Goal: Task Accomplishment & Management: Complete application form

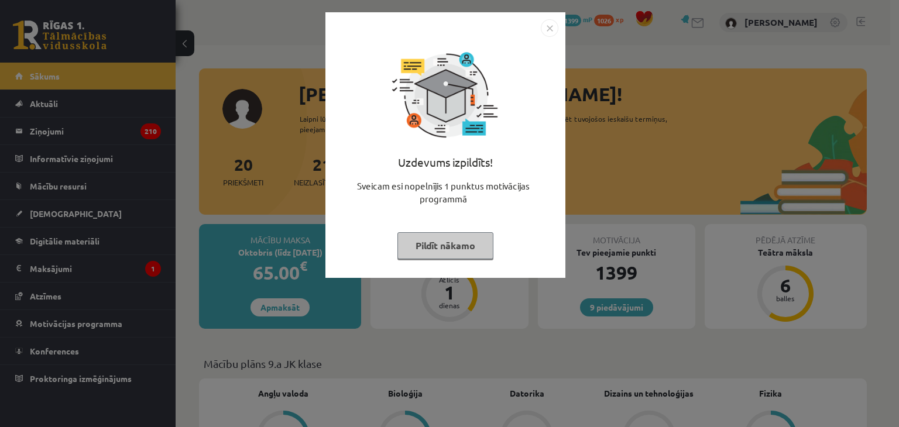
click at [547, 25] on img "Close" at bounding box center [550, 28] width 18 height 18
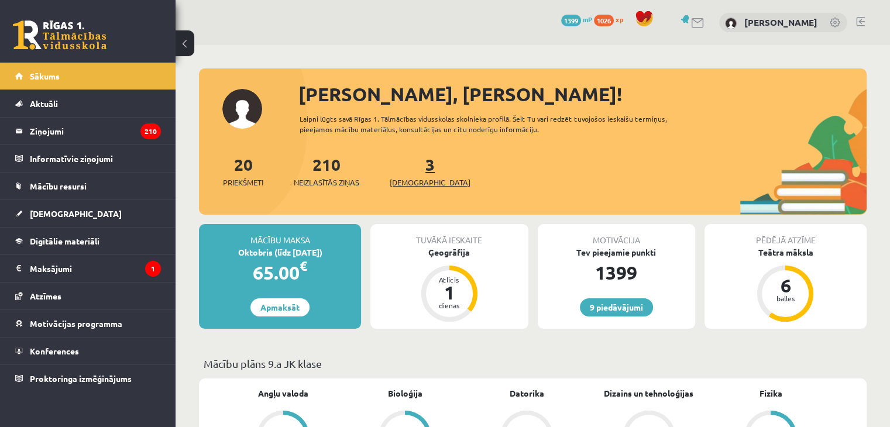
click at [417, 186] on span "[DEMOGRAPHIC_DATA]" at bounding box center [430, 183] width 81 height 12
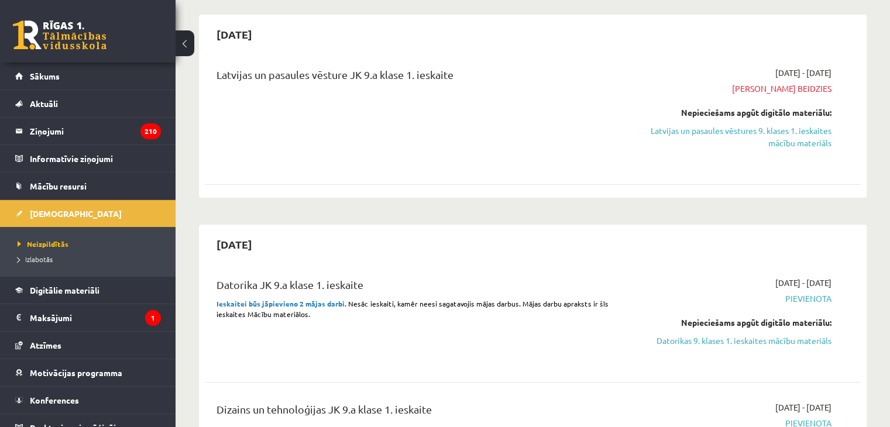
scroll to position [243, 0]
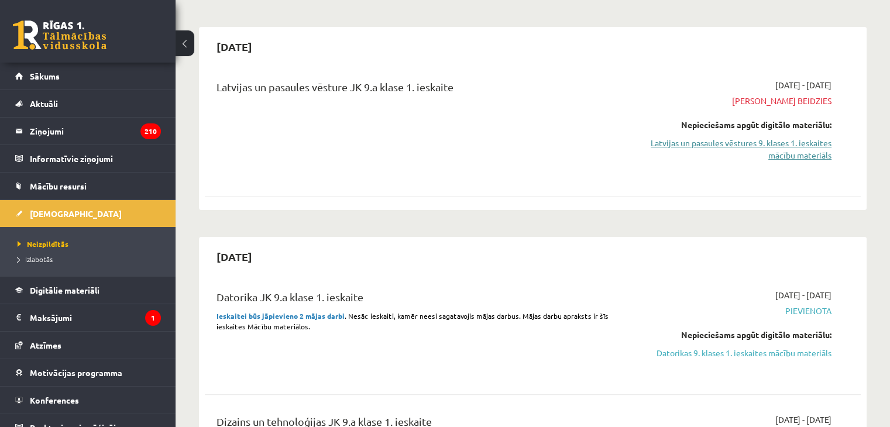
click at [791, 139] on link "Latvijas un pasaules vēstures 9. klases 1. ieskaites mācību materiāls" at bounding box center [734, 149] width 193 height 25
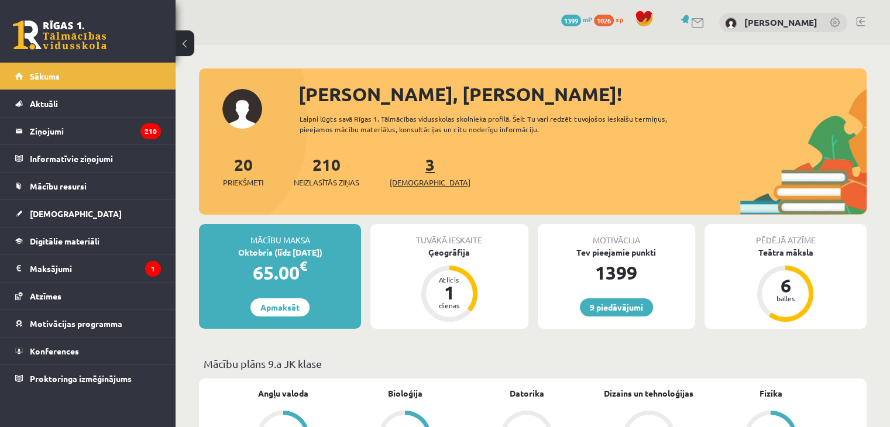
click at [418, 179] on span "[DEMOGRAPHIC_DATA]" at bounding box center [430, 183] width 81 height 12
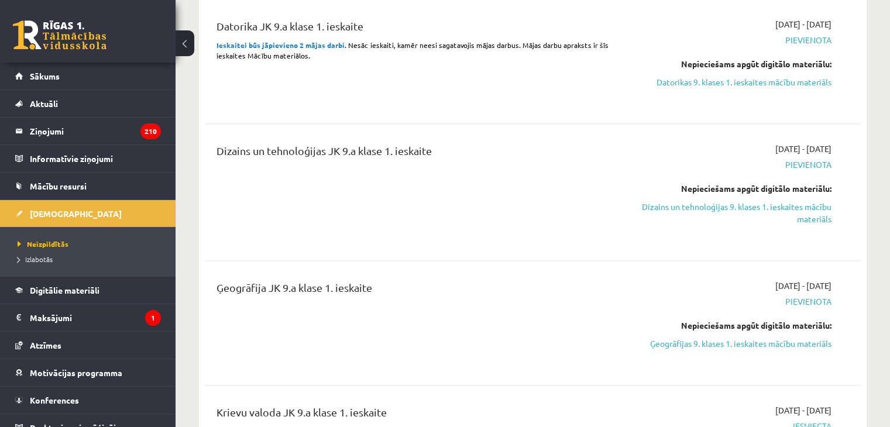
scroll to position [538, 0]
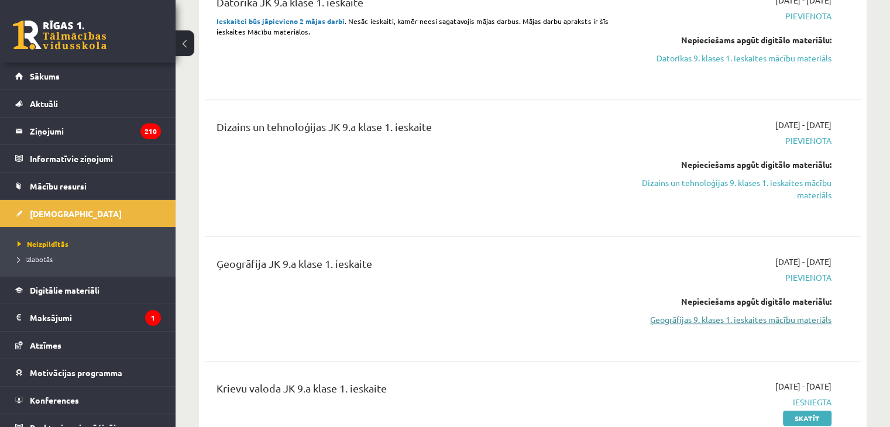
click at [757, 317] on link "Ģeogrāfijas 9. klases 1. ieskaites mācību materiāls" at bounding box center [734, 320] width 193 height 12
click at [691, 317] on link "Ģeogrāfijas 9. klases 1. ieskaites mācību materiāls" at bounding box center [734, 320] width 193 height 12
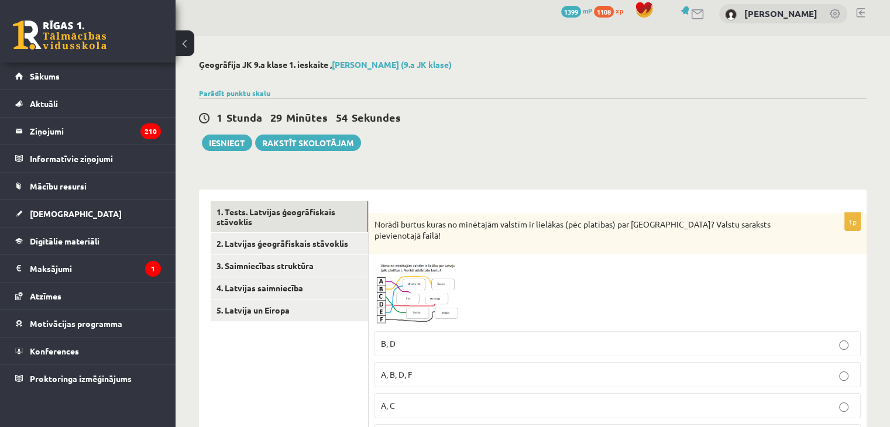
scroll to position [5, 0]
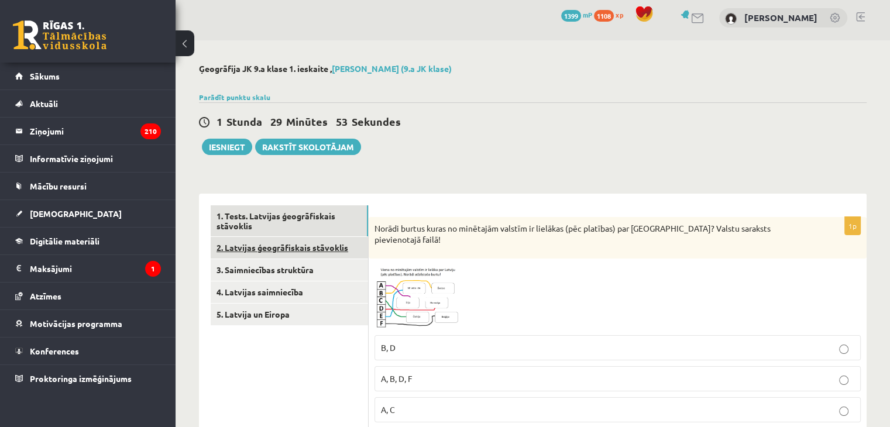
click at [327, 248] on link "2. Latvijas ģeogrāfiskais stāvoklis" at bounding box center [289, 248] width 157 height 22
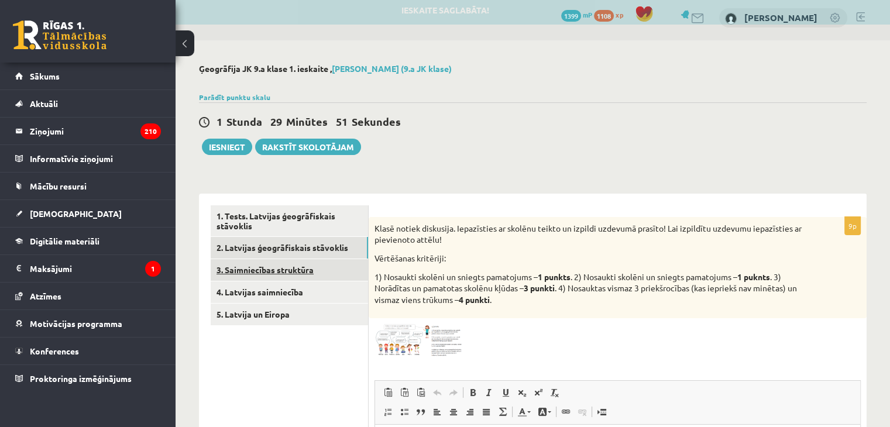
scroll to position [0, 0]
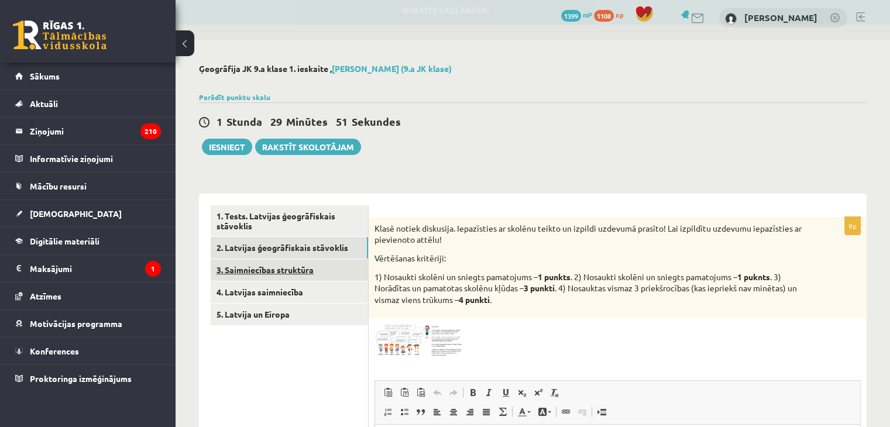
click at [310, 270] on link "3. Saimniecības struktūra" at bounding box center [289, 270] width 157 height 22
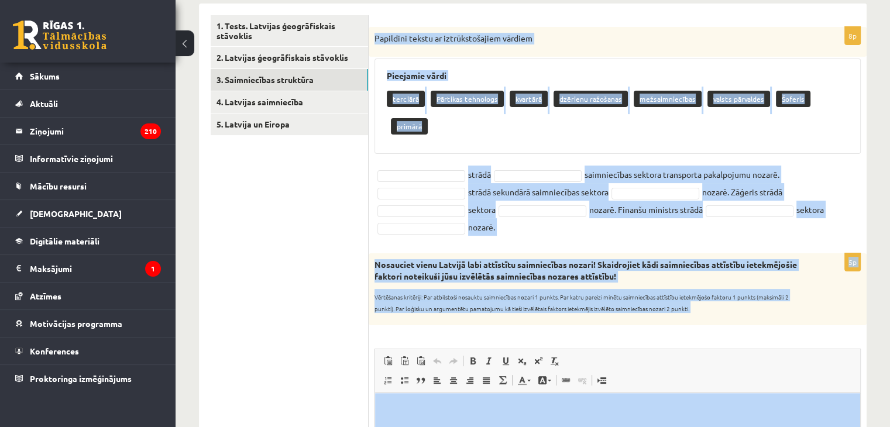
scroll to position [596, 0]
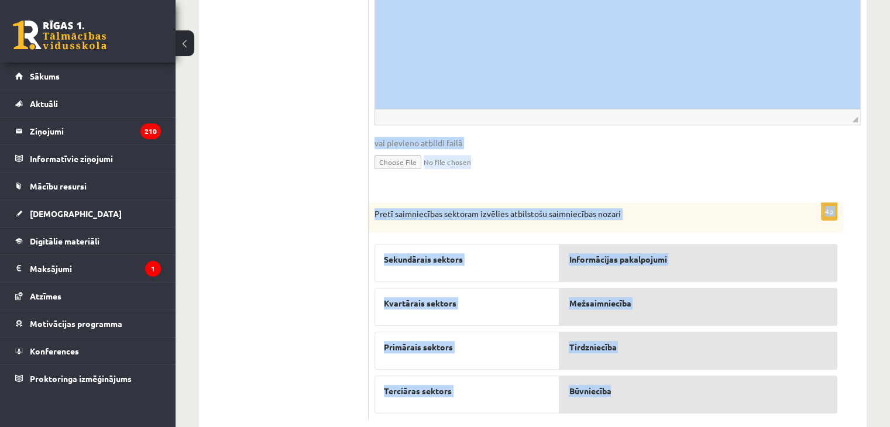
drag, startPoint x: 370, startPoint y: 117, endPoint x: 712, endPoint y: 375, distance: 427.7
click at [712, 375] on form "8p Papildini tekstu ar iztrūkstošajiem vārdiem Pieejamie vārdi terciārā Pārtika…" at bounding box center [617, 17] width 475 height 806
copy form "Loremipsu dolors am consecteturadip elitsed Doeiusmod tempo incididu Utlabore e…"
click at [848, 219] on form "8p Papildini tekstu ar iztrūkstošajiem vārdiem Pieejamie vārdi terciārā Pārtika…" at bounding box center [617, 17] width 475 height 806
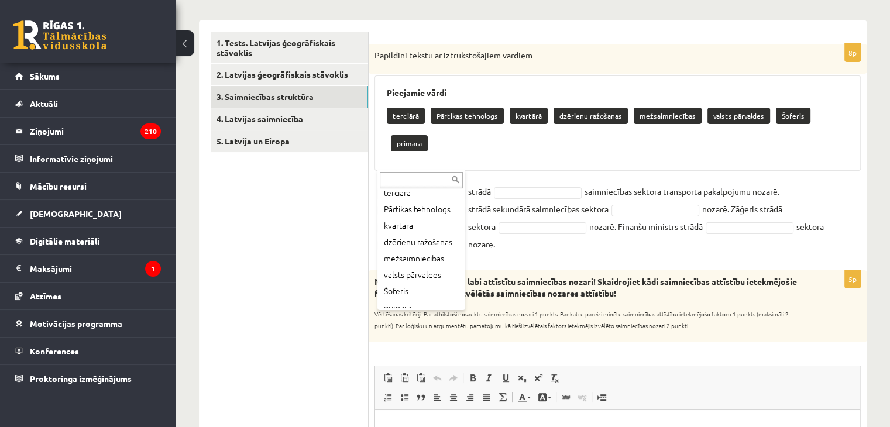
scroll to position [55, 0]
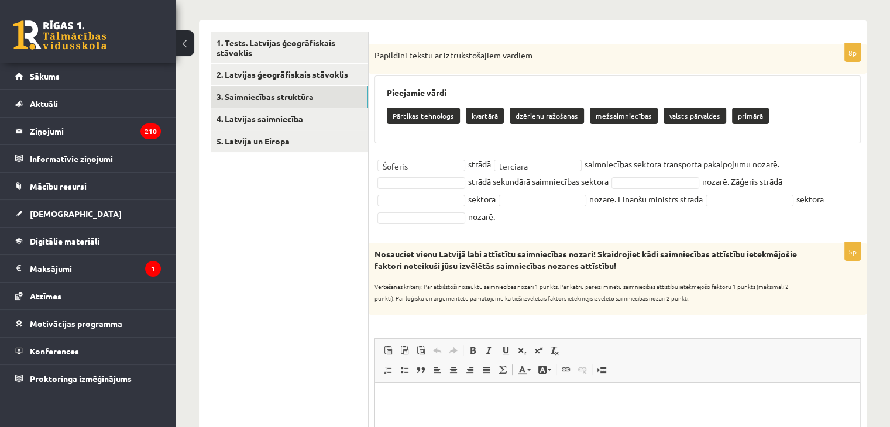
click at [438, 174] on fieldset "Šoferis ******* strādā terciārā ******** saimniecības sektora transporta pakalp…" at bounding box center [617, 190] width 486 height 70
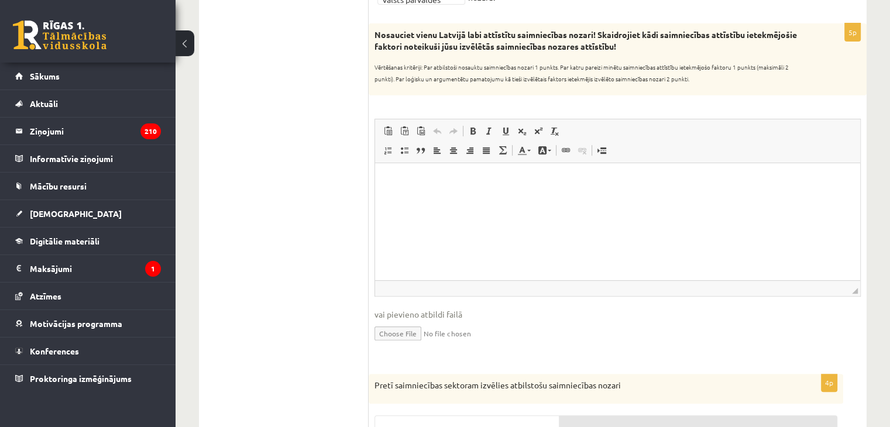
scroll to position [367, 0]
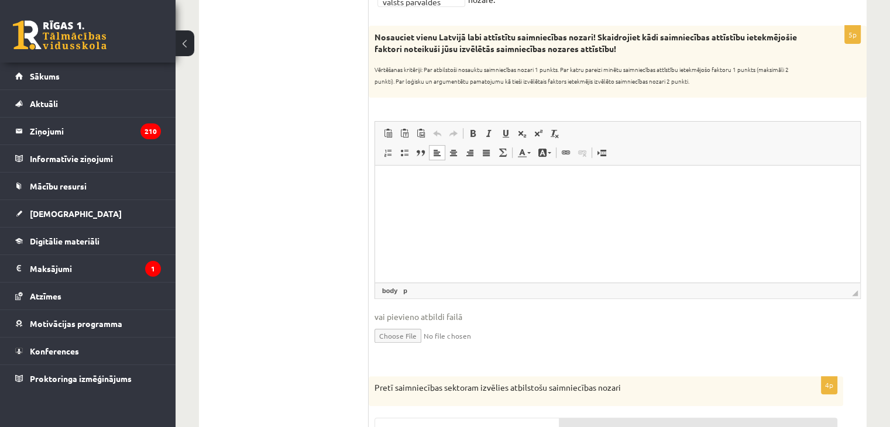
click at [523, 201] on html at bounding box center [617, 183] width 485 height 36
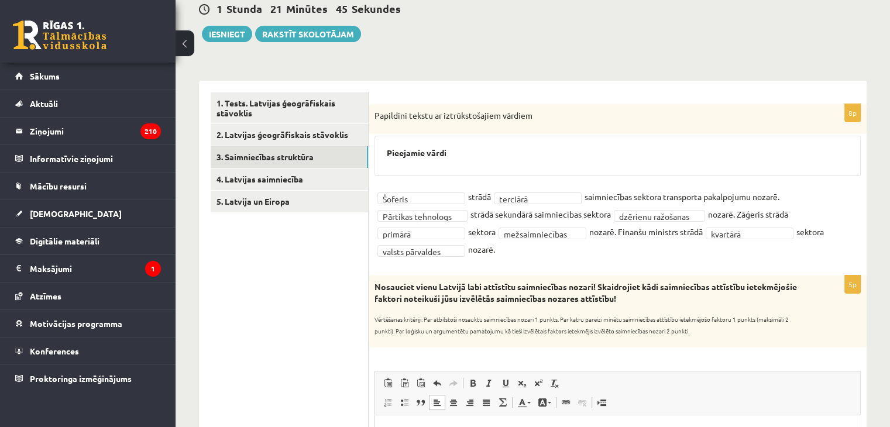
scroll to position [97, 0]
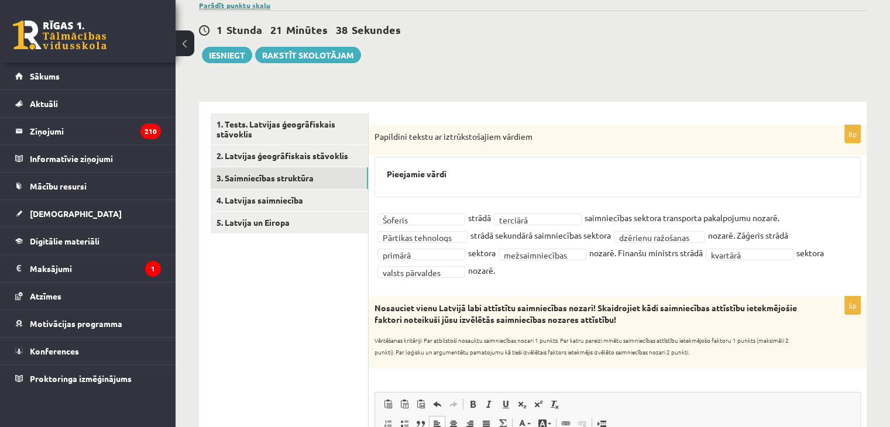
click at [229, 5] on link "Parādīt punktu skalu" at bounding box center [234, 5] width 71 height 9
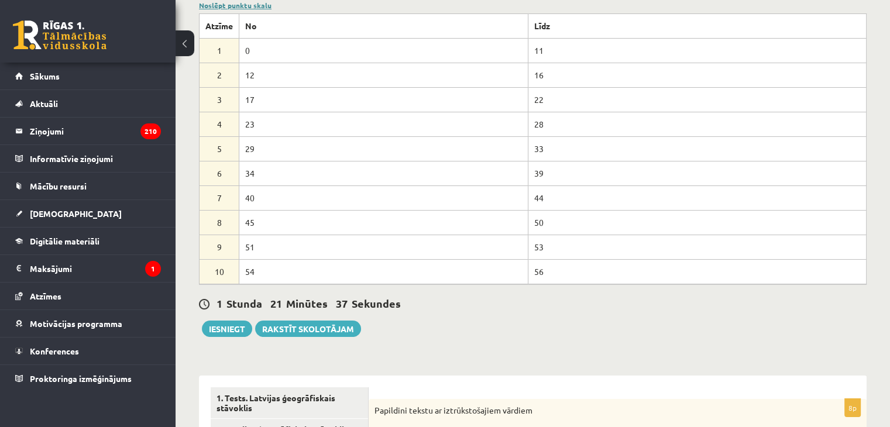
click at [229, 5] on link "Noslēpt punktu skalu" at bounding box center [235, 5] width 73 height 9
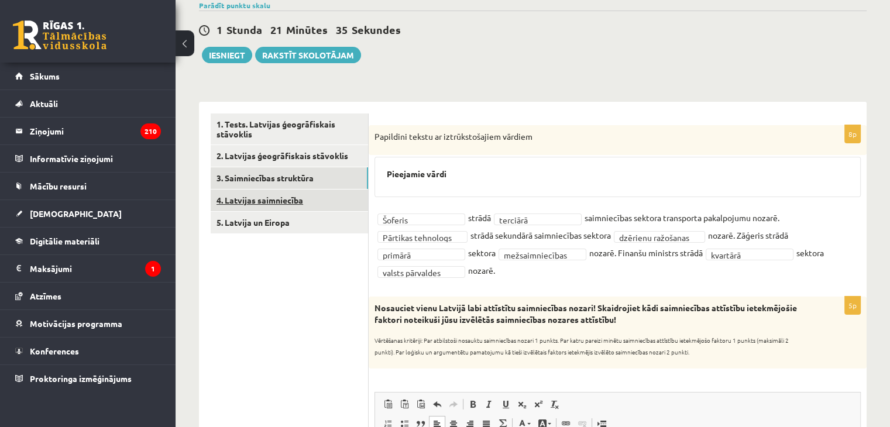
click at [321, 202] on link "4. Latvijas saimniecība" at bounding box center [289, 201] width 157 height 22
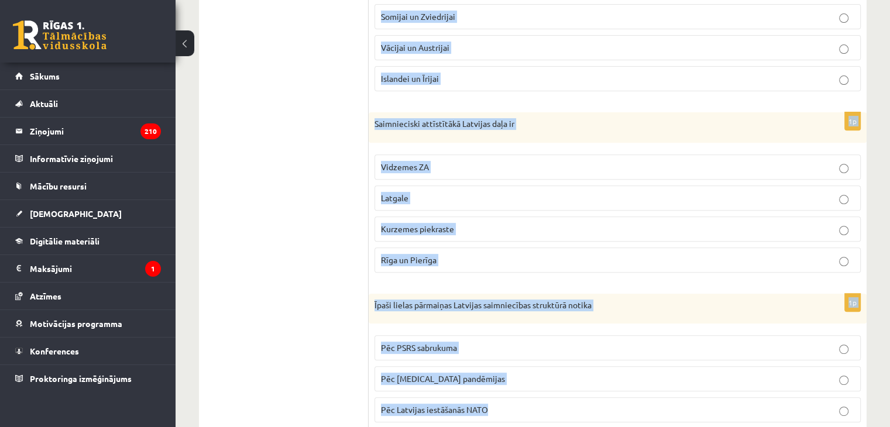
scroll to position [658, 0]
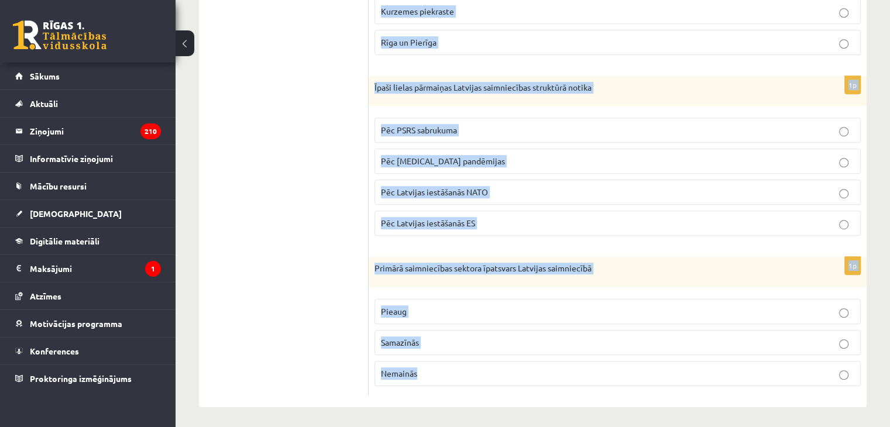
drag, startPoint x: 373, startPoint y: 133, endPoint x: 812, endPoint y: 435, distance: 532.7
copy form "Lore ip dolorsitamet consectet adipis elitsed doei Temporin utlaboreetdo magnaa…"
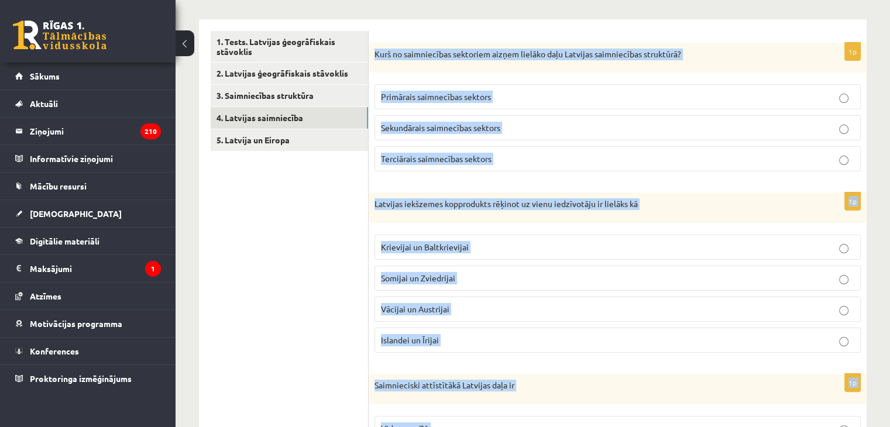
scroll to position [170, 0]
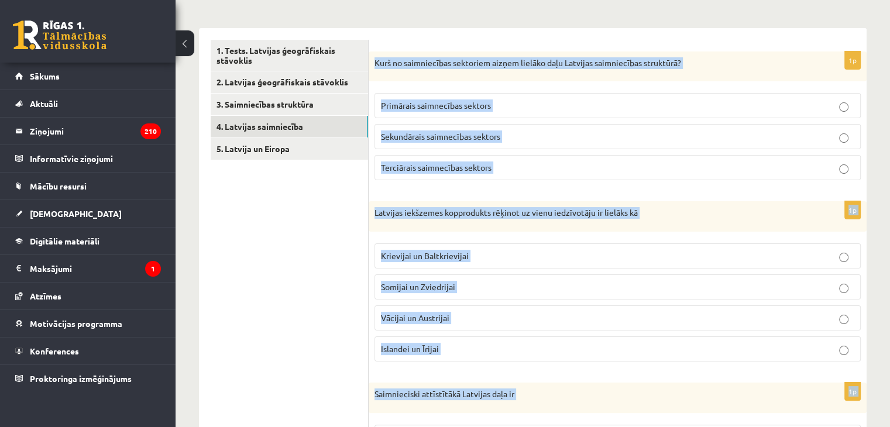
click at [492, 167] on span "Terciārais saimnecības sektors" at bounding box center [436, 167] width 111 height 11
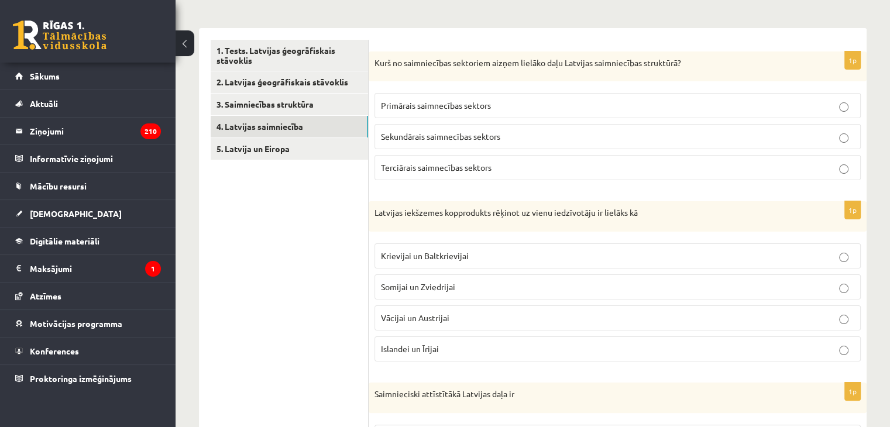
click at [424, 251] on span "Krievijai un Baltkrievijai" at bounding box center [425, 255] width 88 height 11
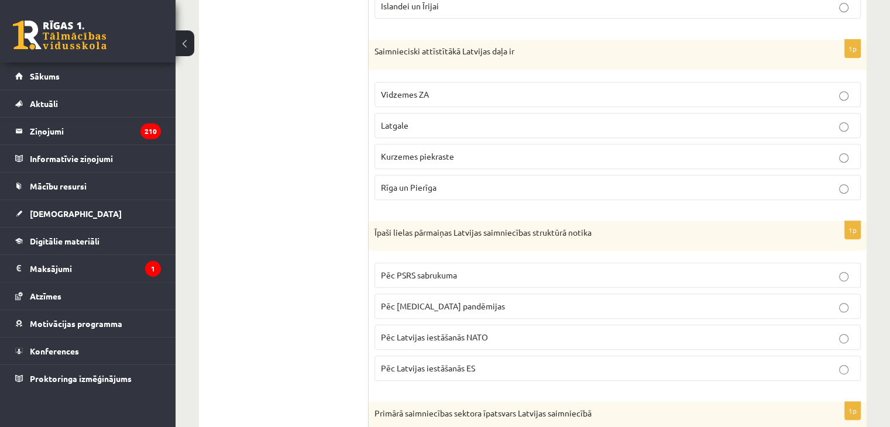
scroll to position [521, 0]
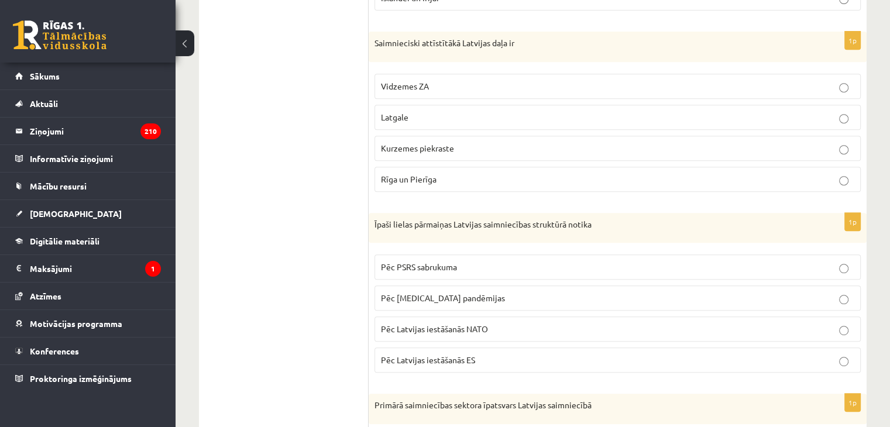
click at [451, 183] on label "Rīga un Pierīga" at bounding box center [617, 179] width 486 height 25
click at [470, 269] on p "Pēc PSRS sabrukuma" at bounding box center [617, 267] width 473 height 12
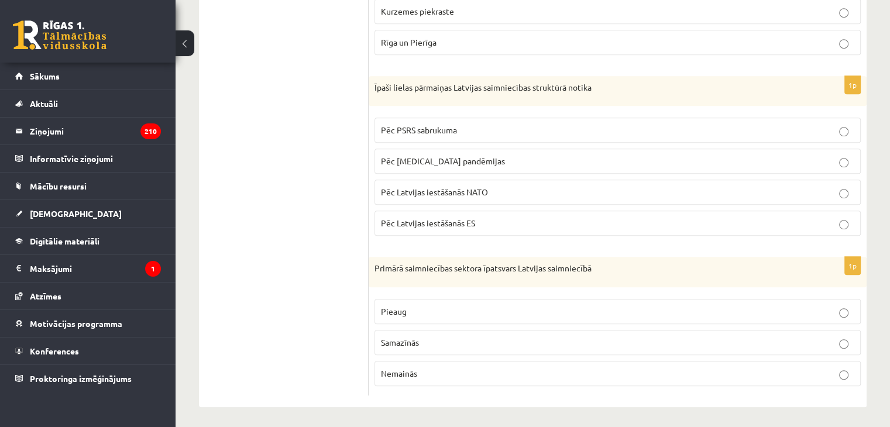
click at [831, 331] on label "Samazīnās" at bounding box center [617, 342] width 486 height 25
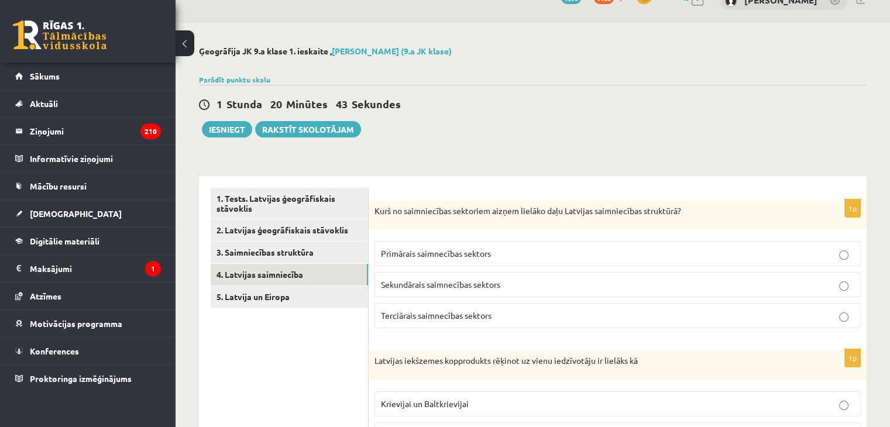
scroll to position [0, 0]
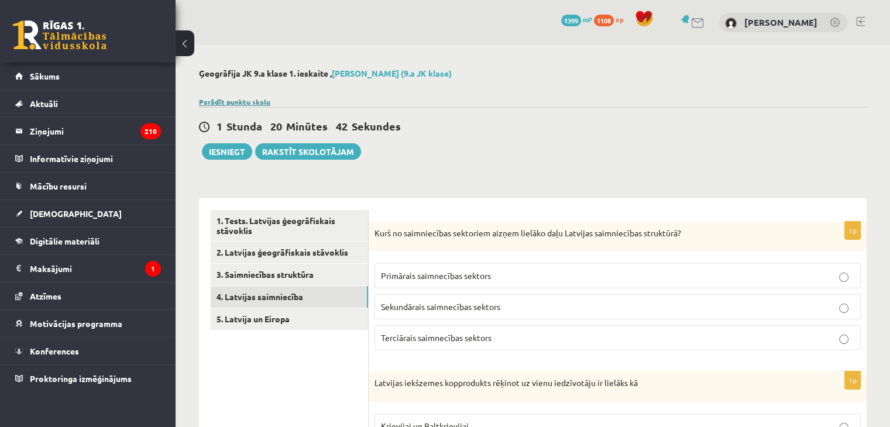
click at [244, 102] on link "Parādīt punktu skalu" at bounding box center [234, 101] width 71 height 9
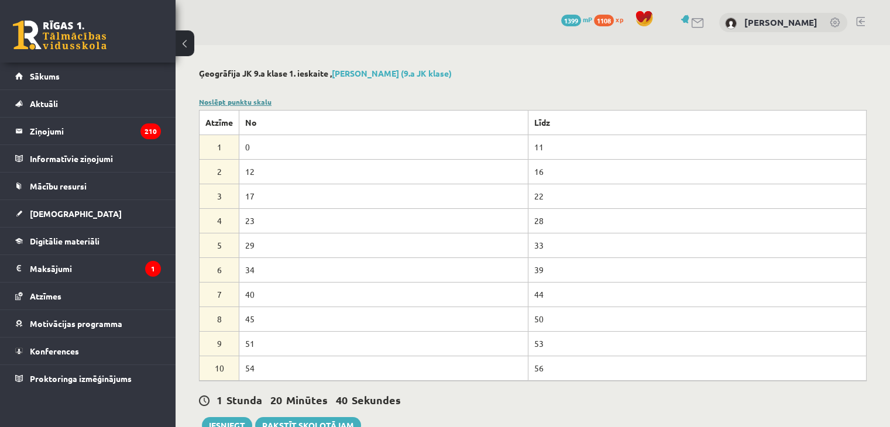
click at [244, 102] on link "Noslēpt punktu skalu" at bounding box center [235, 101] width 73 height 9
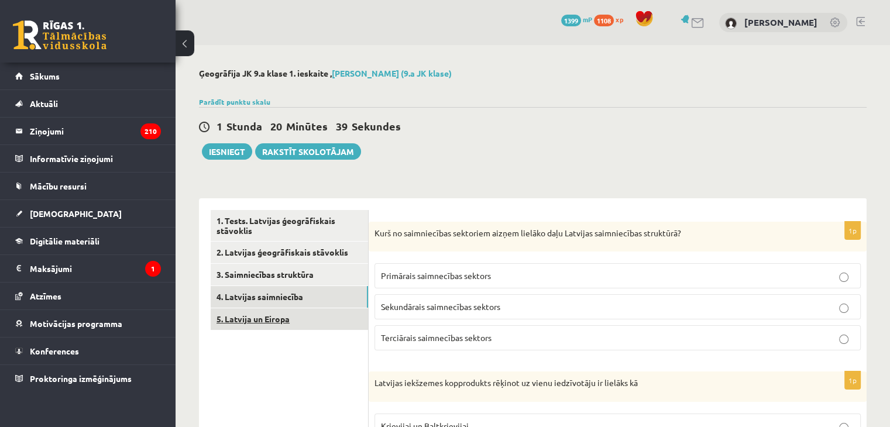
click at [287, 312] on link "5. Latvija un Eiropa" at bounding box center [289, 319] width 157 height 22
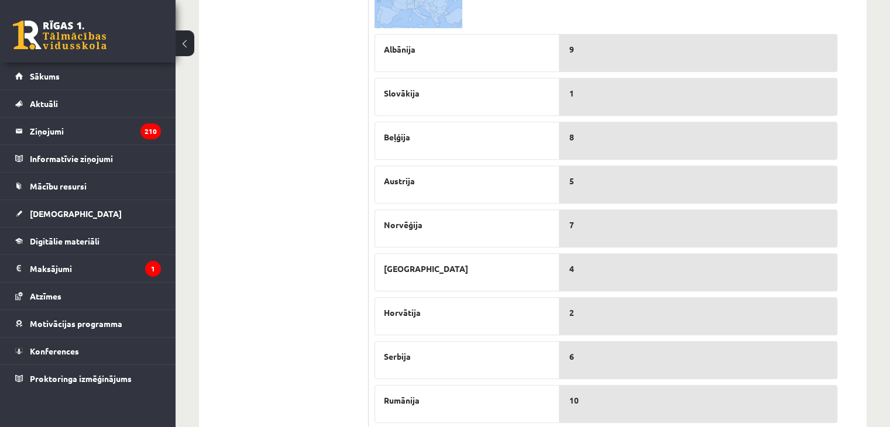
scroll to position [716, 0]
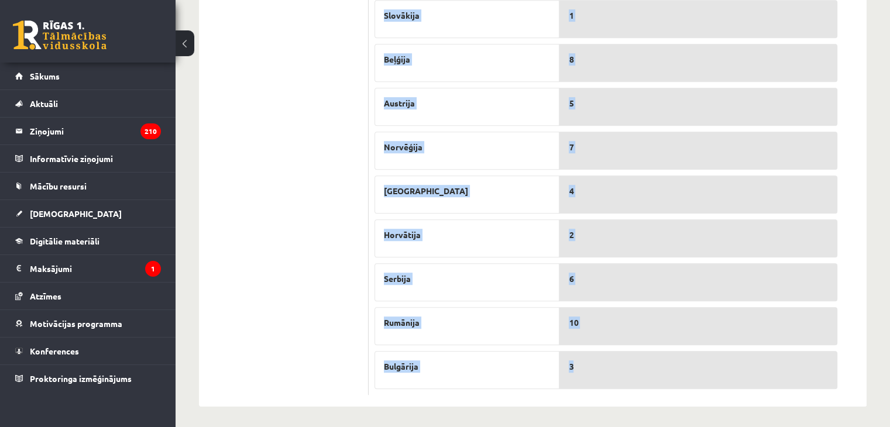
drag, startPoint x: 373, startPoint y: 91, endPoint x: 598, endPoint y: 377, distance: 363.8
copy form "Aplūko Latvijas karti un savieno skaitli (iezīmēts kartē) ar atbilstošo pilsēta…"
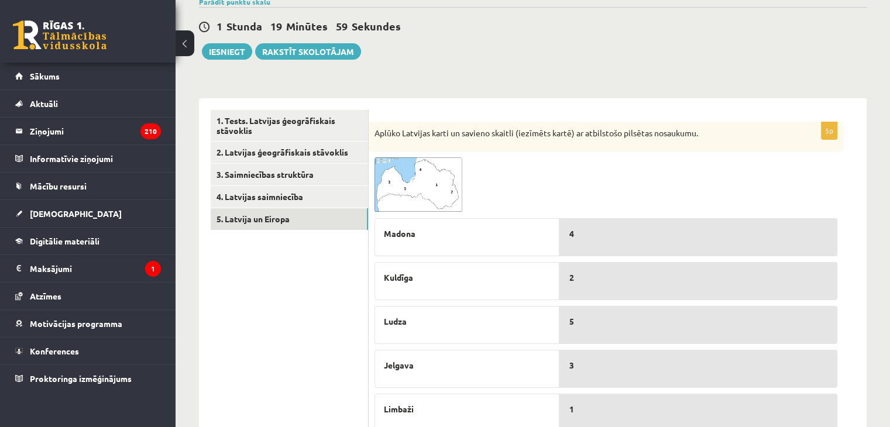
scroll to position [204, 0]
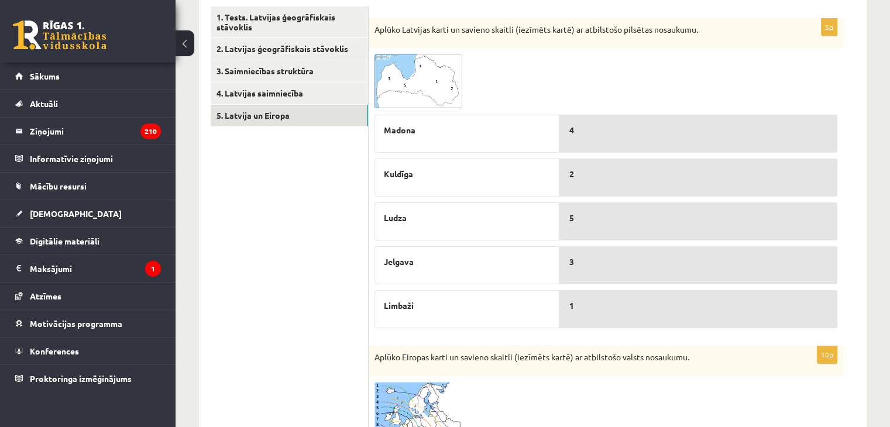
click at [441, 65] on img at bounding box center [418, 81] width 88 height 55
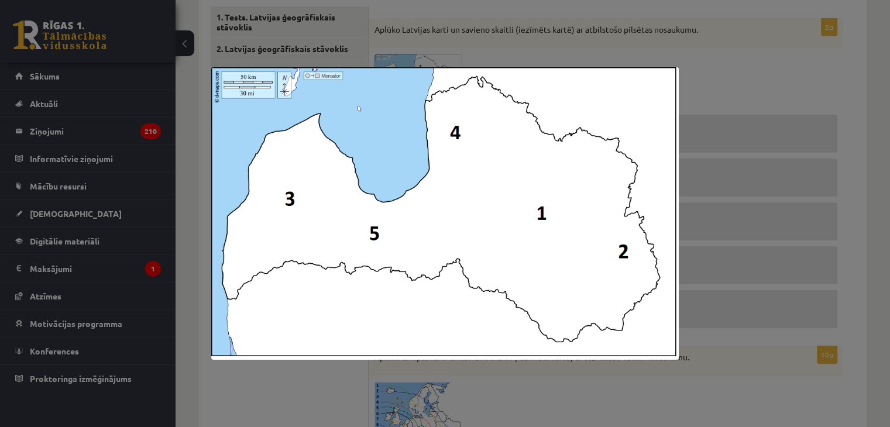
click at [681, 100] on div at bounding box center [445, 213] width 890 height 427
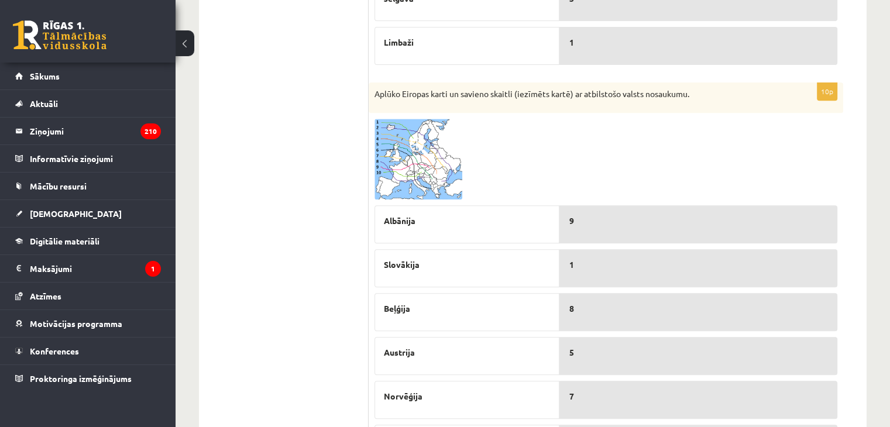
scroll to position [466, 0]
click at [428, 167] on img at bounding box center [418, 160] width 88 height 81
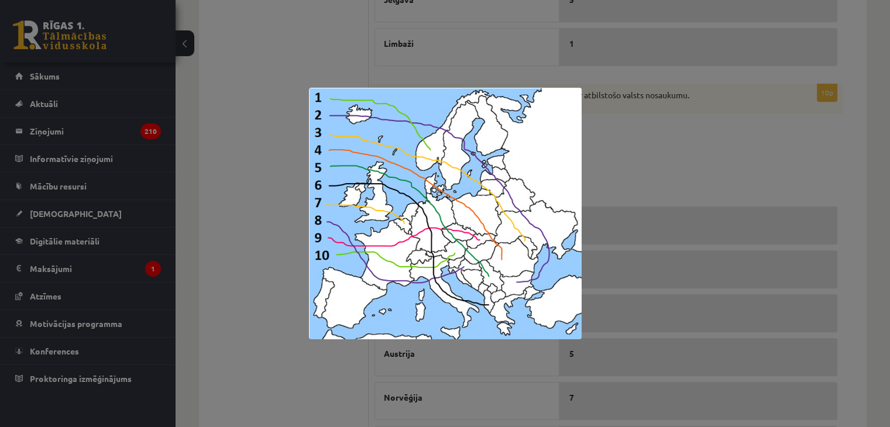
scroll to position [602, 0]
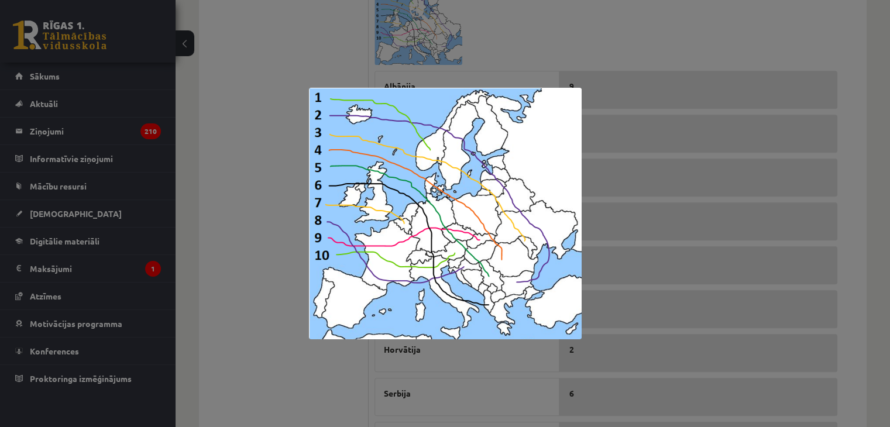
click at [771, 270] on div at bounding box center [445, 213] width 890 height 427
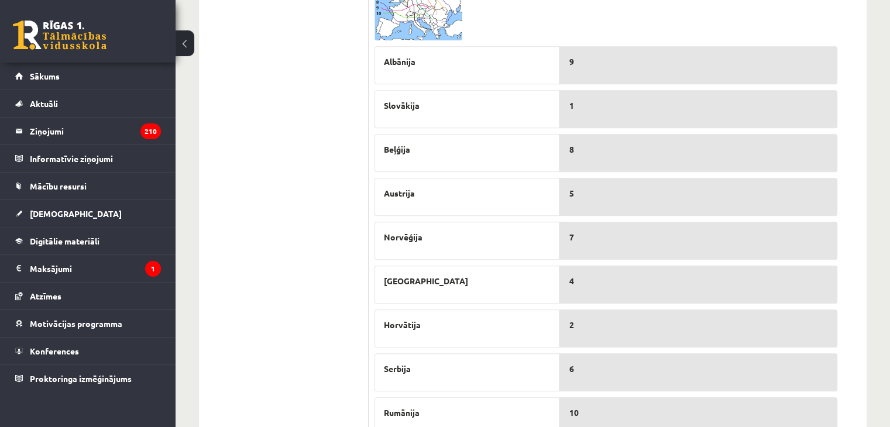
scroll to position [716, 0]
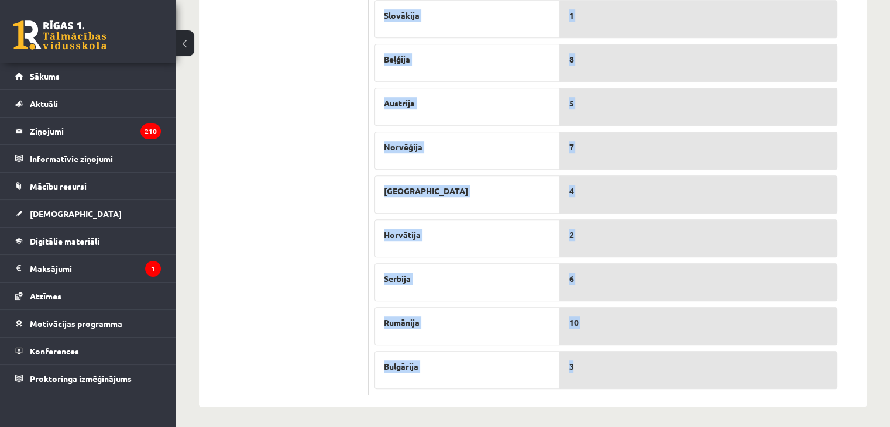
drag, startPoint x: 371, startPoint y: 74, endPoint x: 582, endPoint y: 372, distance: 364.8
click at [582, 372] on div "10p Aplūko Eiropas karti un savieno skaitli (iezīmēts kartē) ar atbilstošo vals…" at bounding box center [606, 114] width 475 height 562
copy fieldset "Albānija Slovākija [GEOGRAPHIC_DATA] Austrija [GEOGRAPHIC_DATA] [GEOGRAPHIC_DAT…"
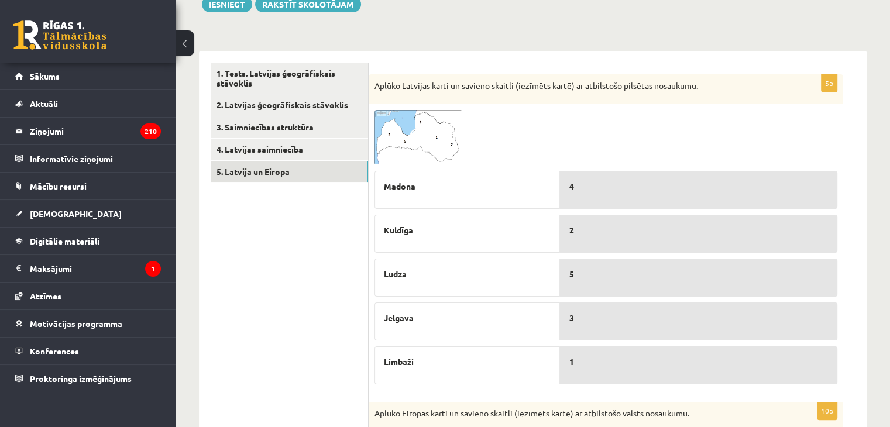
scroll to position [145, 0]
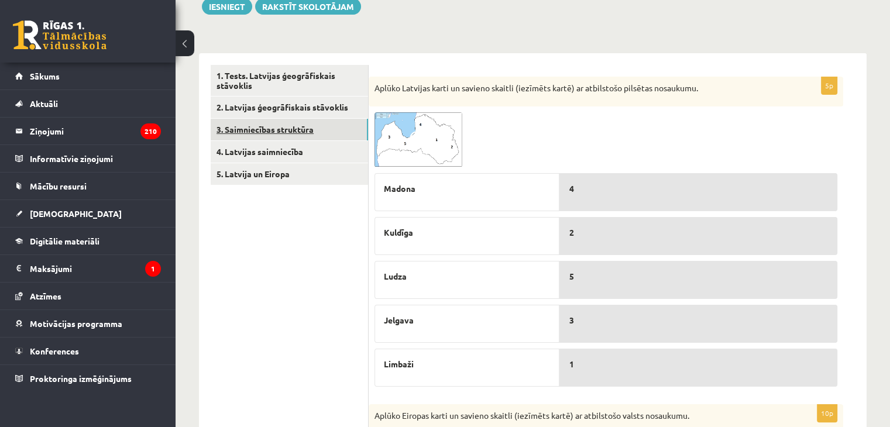
click at [316, 138] on link "3. Saimniecības struktūra" at bounding box center [289, 130] width 157 height 22
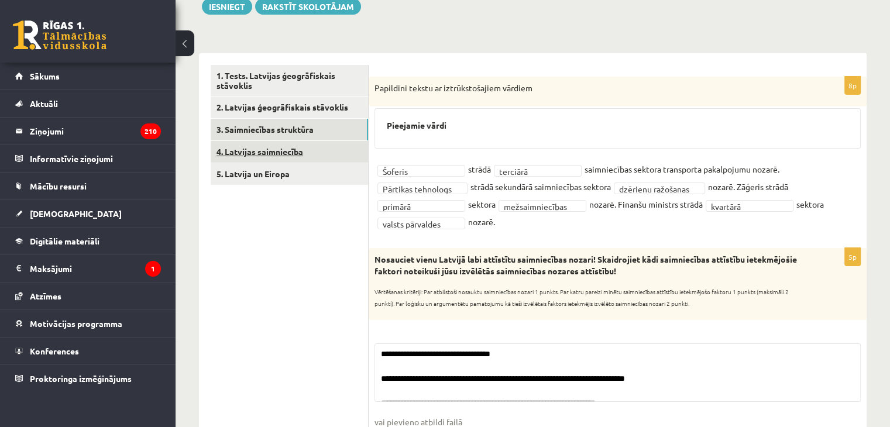
click at [314, 155] on link "4. Latvijas saimniecība" at bounding box center [289, 152] width 157 height 22
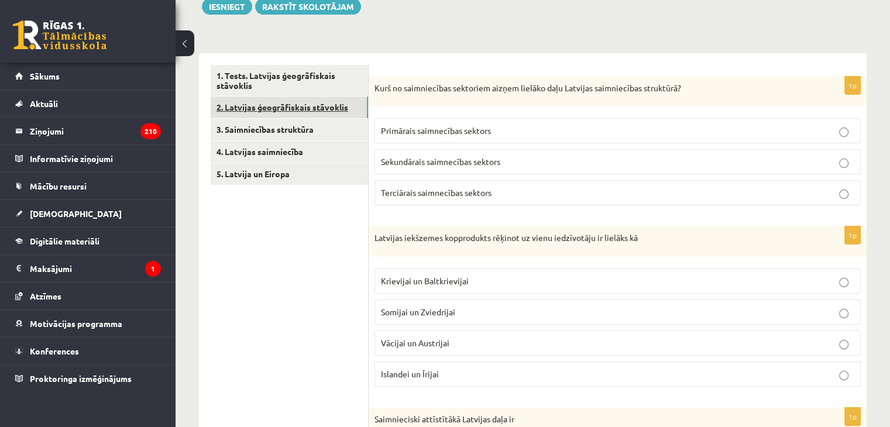
click at [308, 105] on link "2. Latvijas ģeogrāfiskais stāvoklis" at bounding box center [289, 108] width 157 height 22
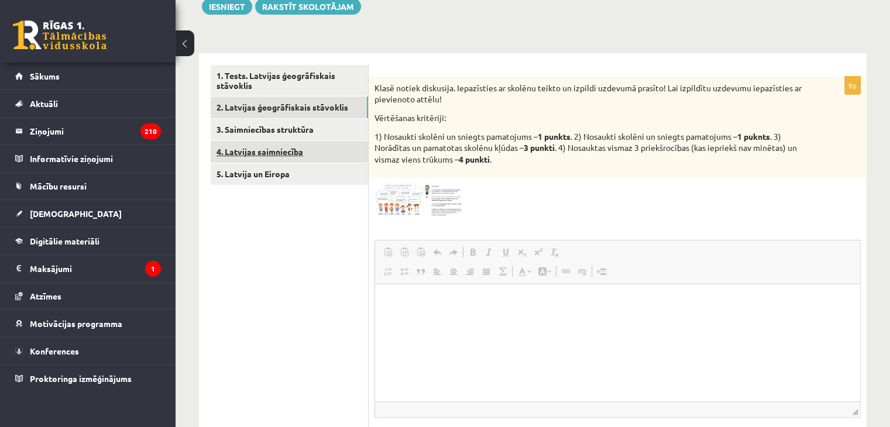
scroll to position [0, 0]
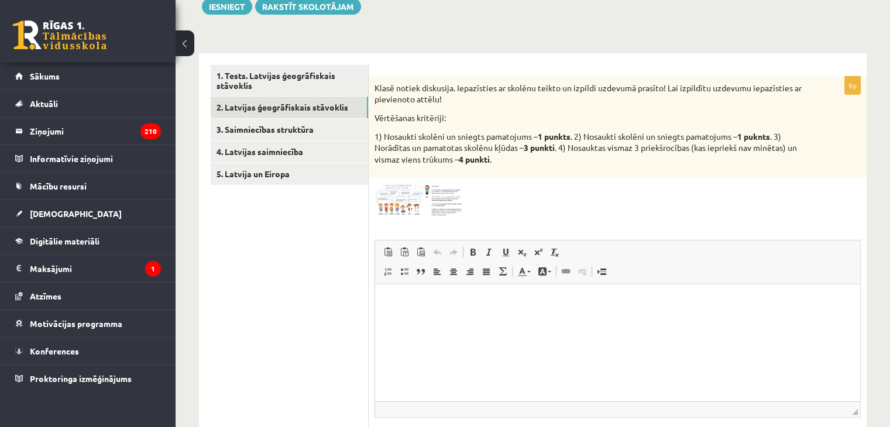
click at [403, 203] on img at bounding box center [418, 200] width 88 height 33
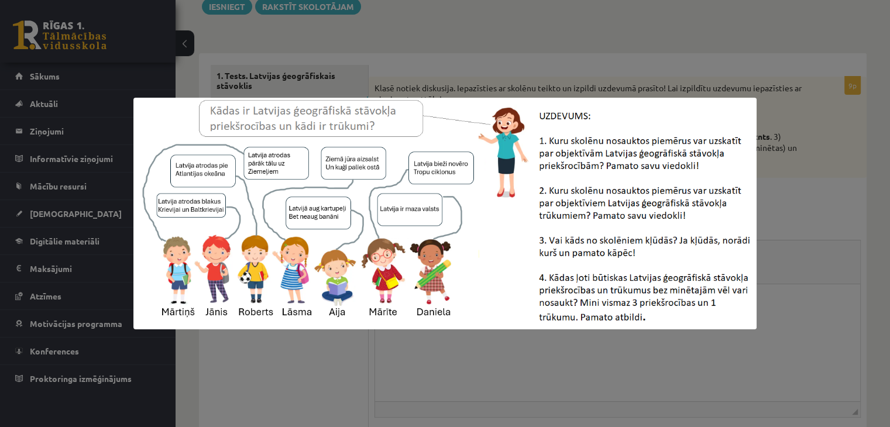
click at [845, 257] on div at bounding box center [445, 213] width 890 height 427
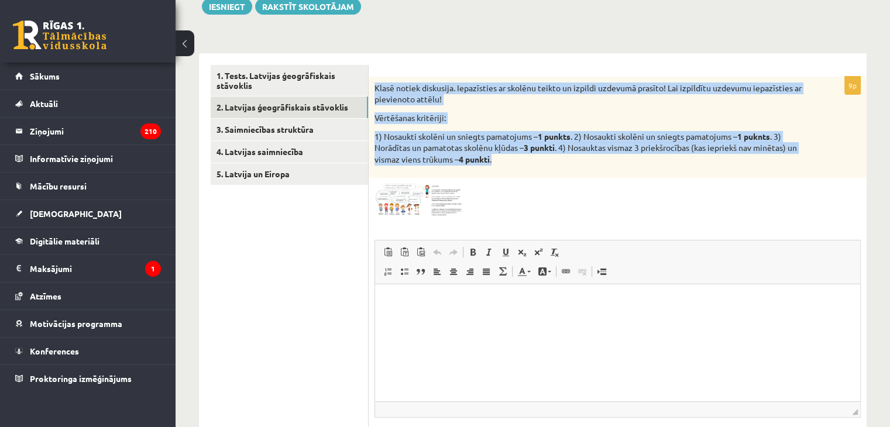
drag, startPoint x: 370, startPoint y: 84, endPoint x: 772, endPoint y: 166, distance: 410.8
click at [772, 166] on div "Klasē notiek diskusija. Iepazīsties ar skolēnu teikto un izpildi uzdevumā prasī…" at bounding box center [618, 128] width 498 height 102
copy div "Klasē notiek diskusija. Iepazīsties ar skolēnu teikto un izpildi uzdevumā prasī…"
click at [554, 57] on div "9p Klasē notiek diskusija. Iepazīsties ar skolēnu teikto un izpildi uzdevumā pr…" at bounding box center [618, 274] width 498 height 442
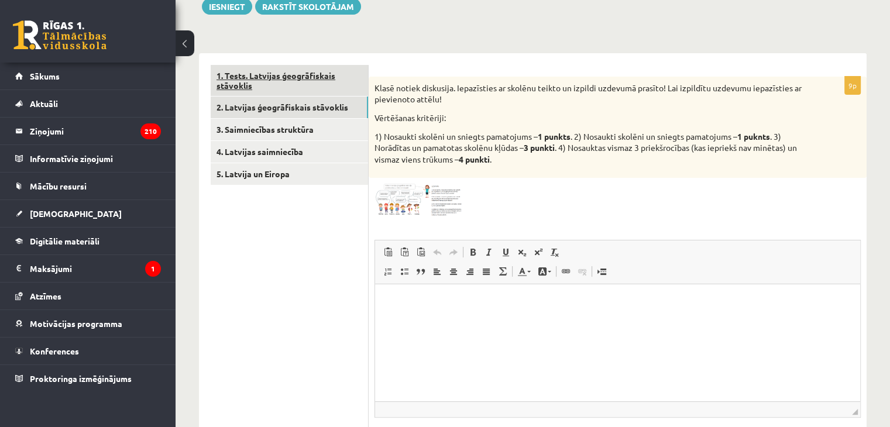
click at [328, 80] on link "1. Tests. Latvijas ģeogrāfiskais stāvoklis" at bounding box center [289, 81] width 157 height 32
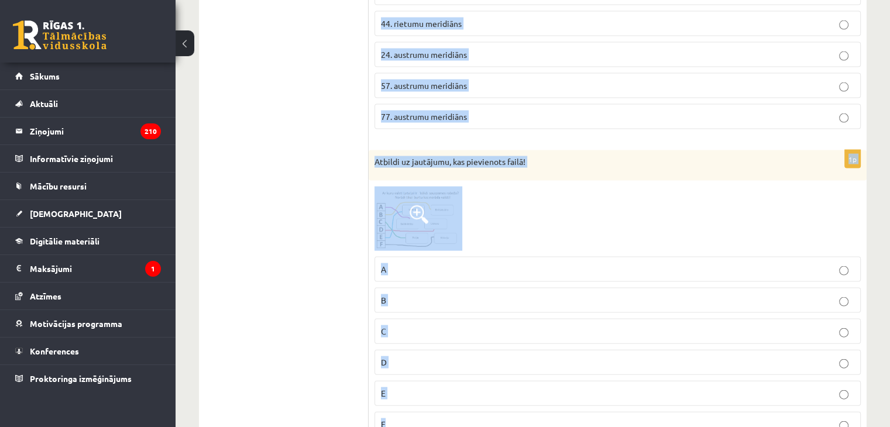
scroll to position [2486, 0]
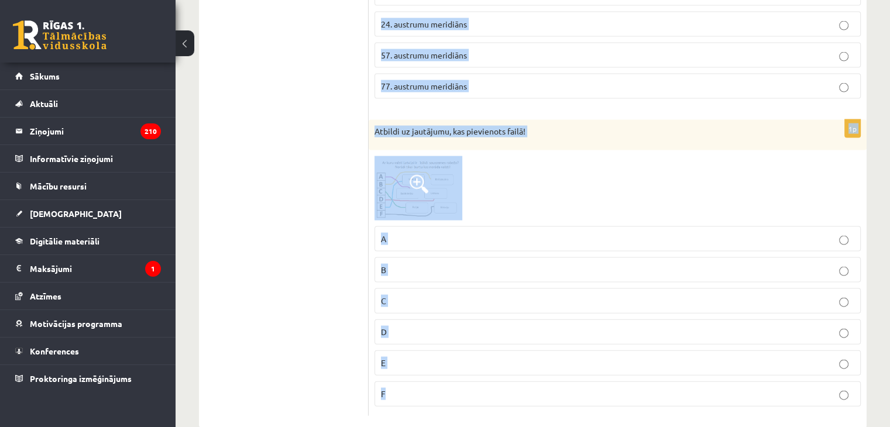
drag, startPoint x: 374, startPoint y: 88, endPoint x: 806, endPoint y: 389, distance: 525.8
copy form "Loremi dolors ametc ad elitseddo eiusmod te incididu (utl etdolore) mag Aliquae…"
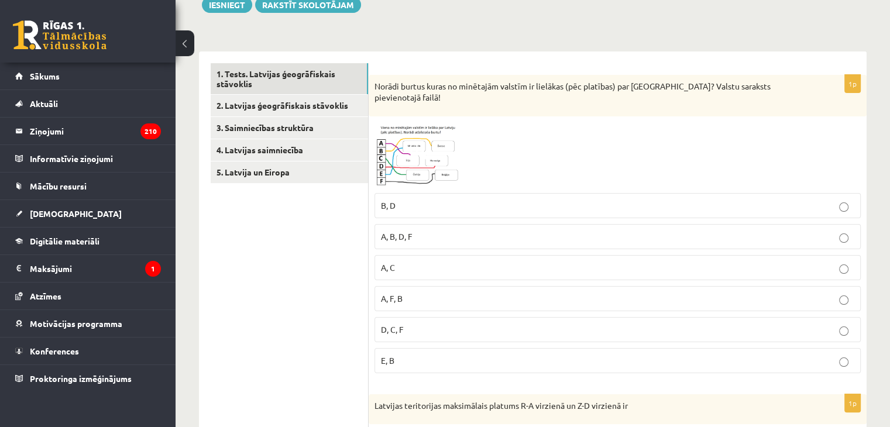
scroll to position [0, 0]
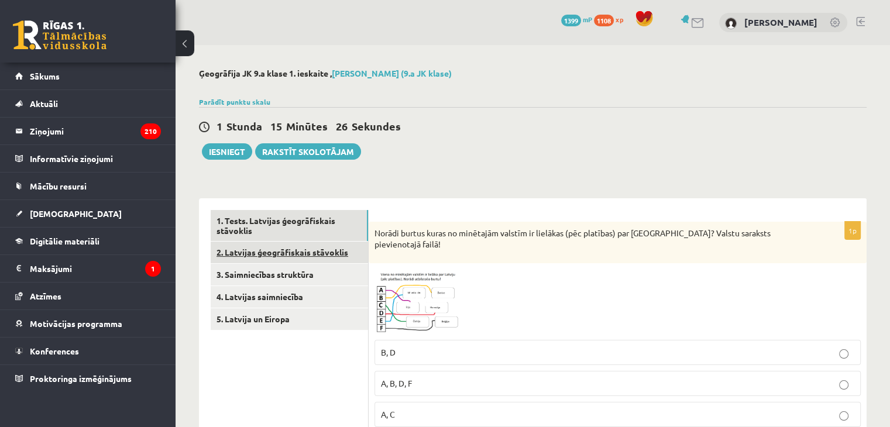
click at [335, 253] on link "2. Latvijas ģeogrāfiskais stāvoklis" at bounding box center [289, 253] width 157 height 22
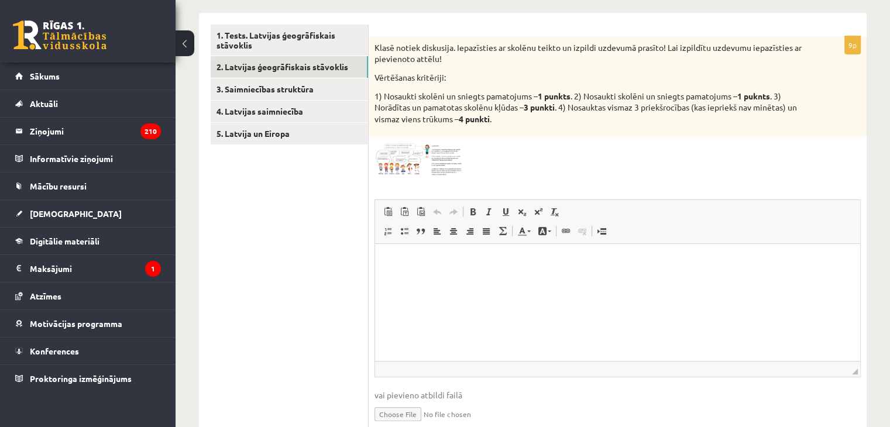
scroll to position [236, 0]
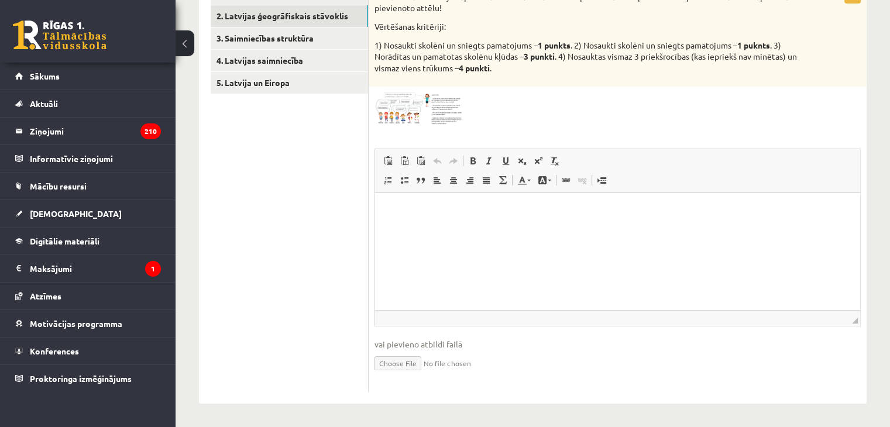
click at [432, 102] on img at bounding box center [418, 108] width 88 height 33
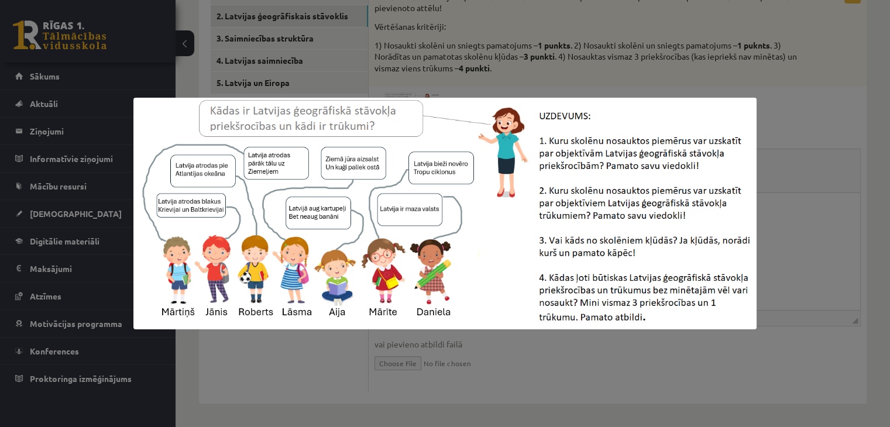
click at [613, 47] on div at bounding box center [445, 213] width 890 height 427
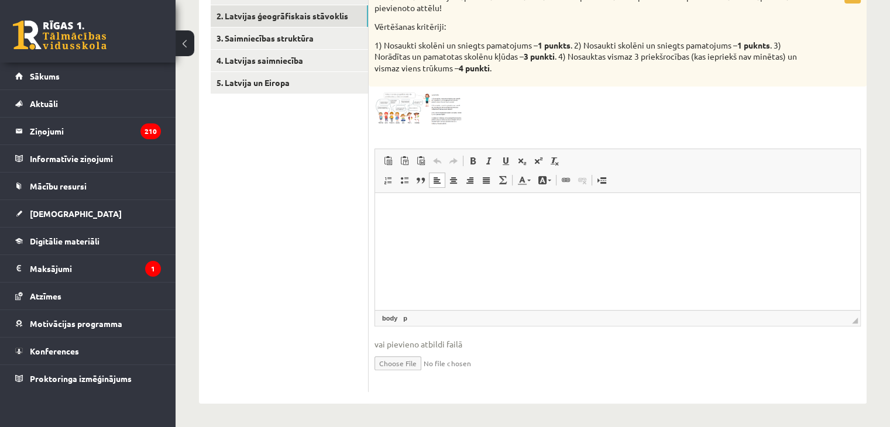
click at [426, 204] on html at bounding box center [617, 211] width 485 height 36
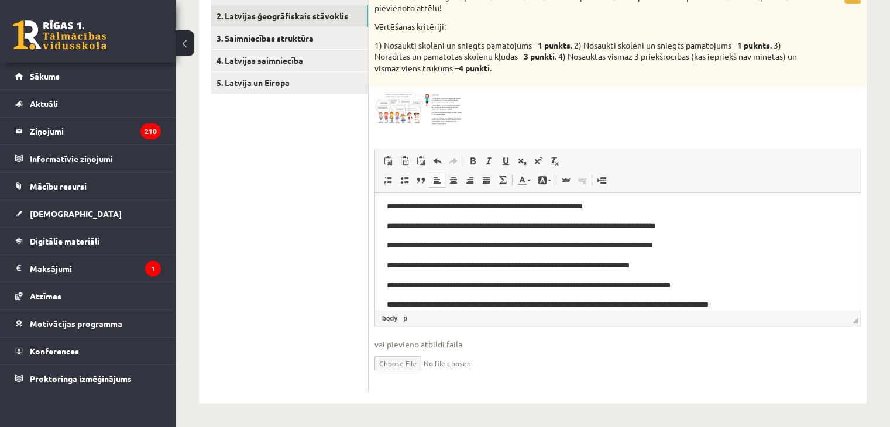
scroll to position [0, 0]
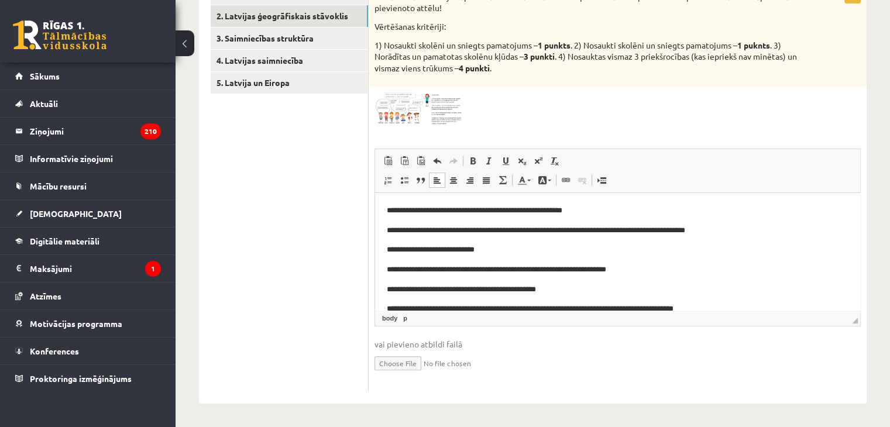
drag, startPoint x: 857, startPoint y: 273, endPoint x: 1248, endPoint y: 372, distance: 403.2
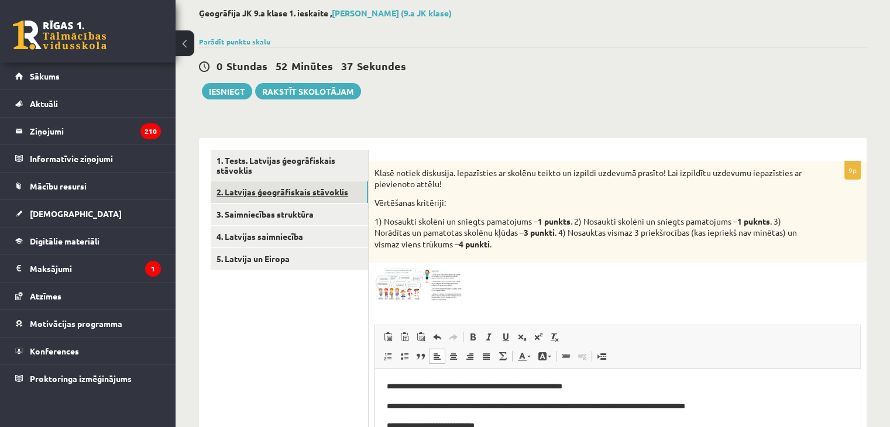
click at [301, 181] on link "2. Latvijas ģeogrāfiskais stāvoklis" at bounding box center [289, 192] width 157 height 22
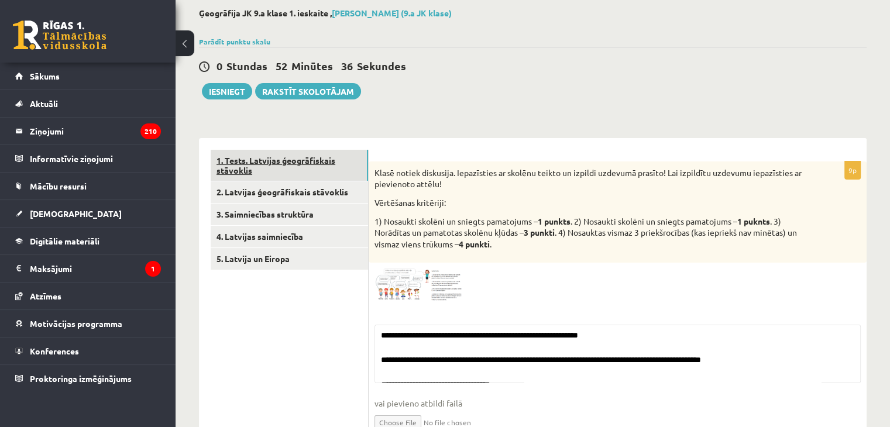
click at [308, 166] on link "1. Tests. Latvijas ģeogrāfiskais stāvoklis" at bounding box center [289, 166] width 157 height 32
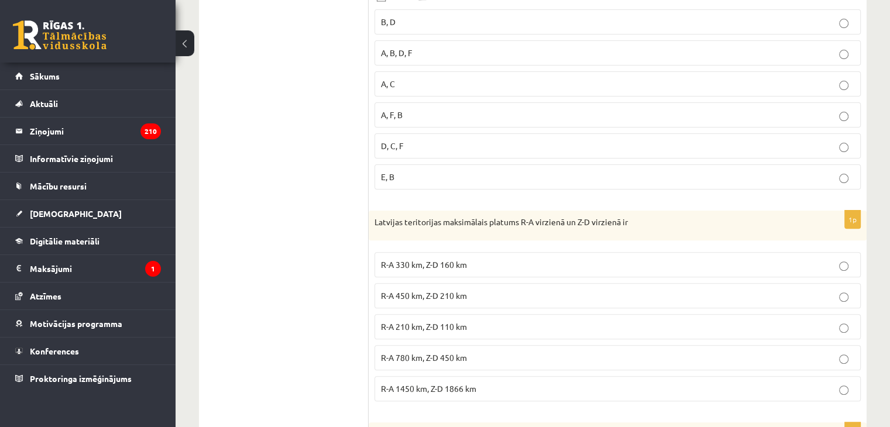
scroll to position [348, 0]
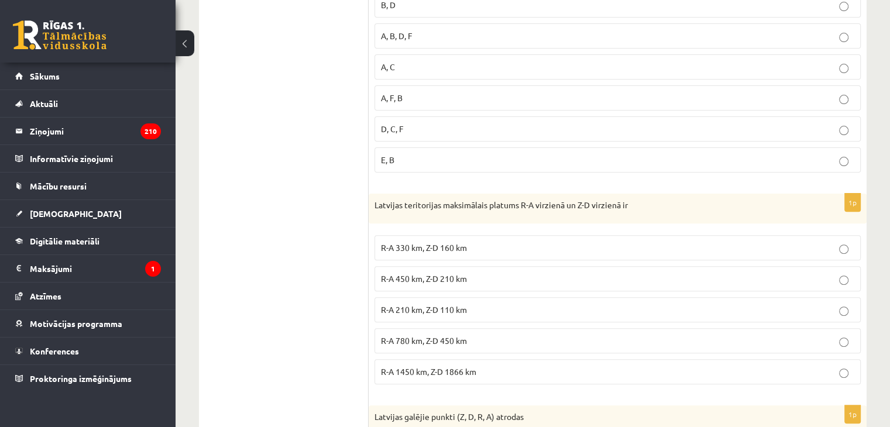
click at [482, 273] on p "R-A 450 km, Z-D 210 km" at bounding box center [617, 279] width 473 height 12
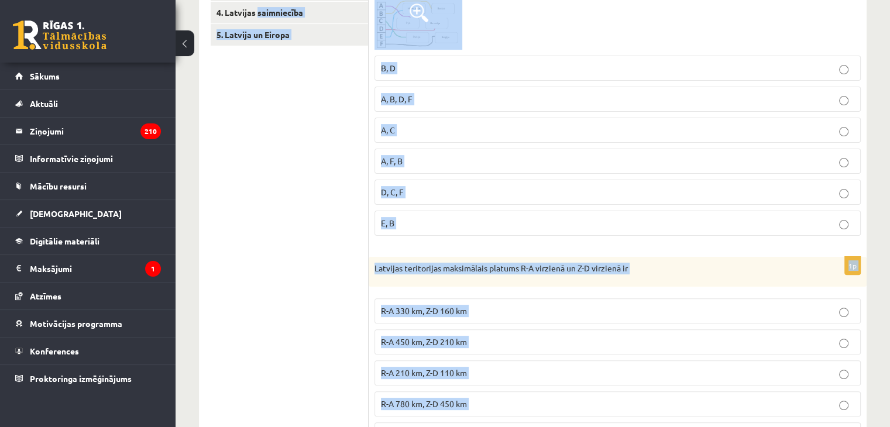
scroll to position [161, 0]
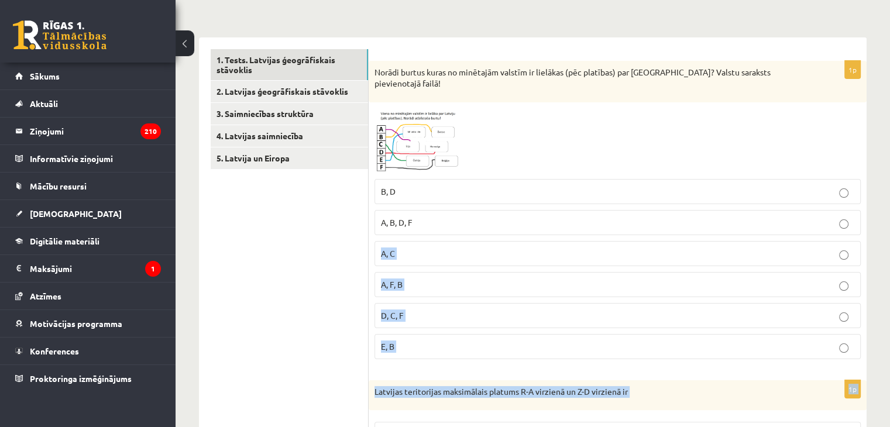
drag, startPoint x: 456, startPoint y: 63, endPoint x: 504, endPoint y: 240, distance: 183.7
click at [504, 248] on p "A, C" at bounding box center [617, 254] width 473 height 12
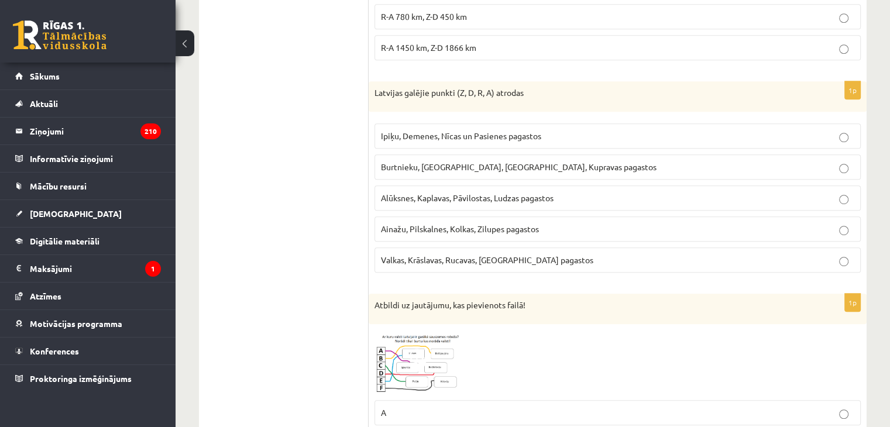
scroll to position [594, 0]
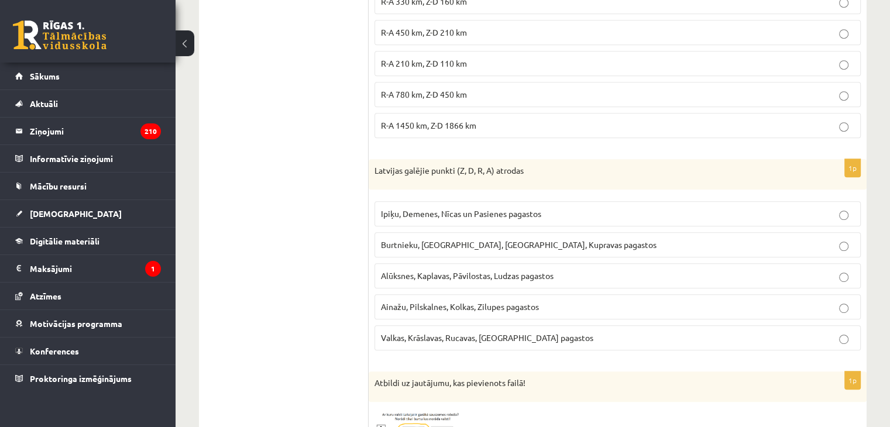
click at [503, 208] on span "Ipiķu, Demenes, Nīcas un Pasienes pagastos" at bounding box center [461, 213] width 160 height 11
drag, startPoint x: 482, startPoint y: 222, endPoint x: 396, endPoint y: 176, distance: 97.4
click at [396, 176] on div "1p Latvijas galējie punkti (Z, D, R, A) atrodas Ipiķu, Demenes, Nīcas un Pasien…" at bounding box center [618, 259] width 498 height 201
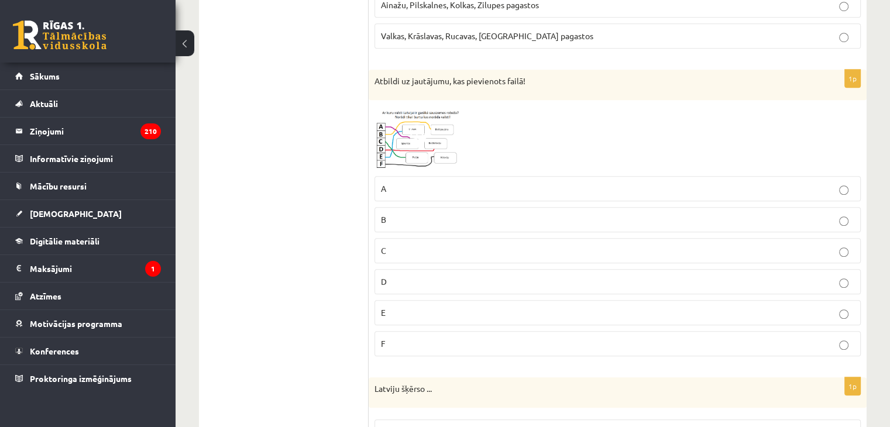
scroll to position [913, 0]
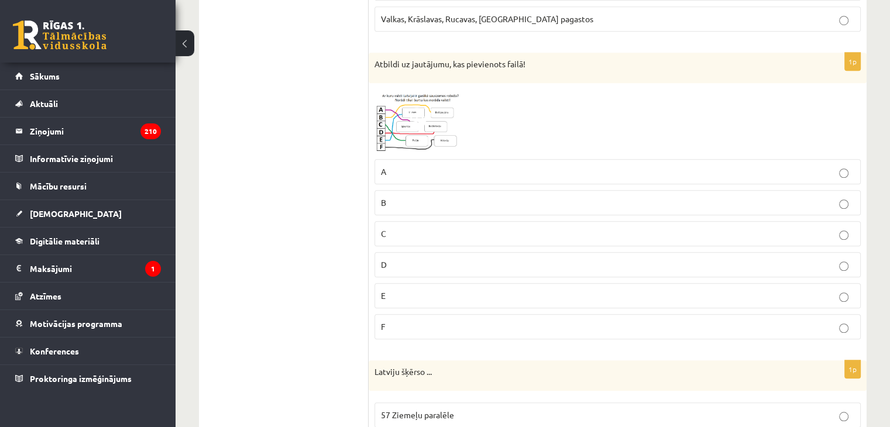
click at [442, 410] on span "57 Ziemeļu paralēle" at bounding box center [417, 415] width 73 height 11
click at [468, 228] on p "C" at bounding box center [617, 234] width 473 height 12
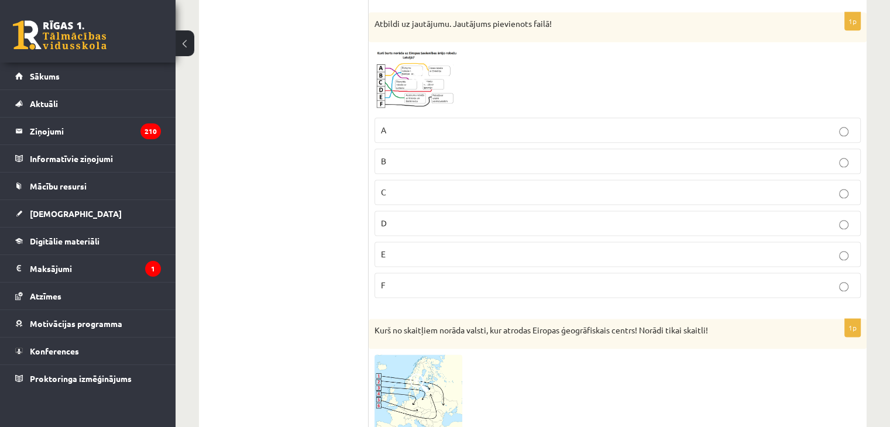
scroll to position [1538, 0]
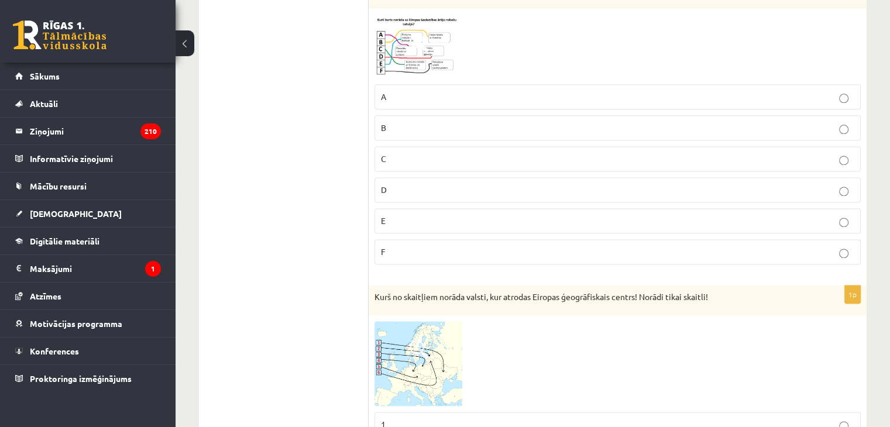
click at [448, 184] on p "D" at bounding box center [617, 190] width 473 height 12
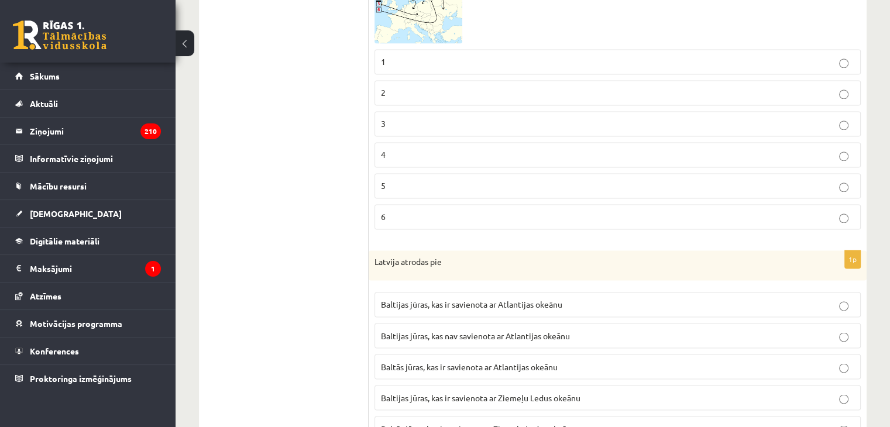
scroll to position [1914, 0]
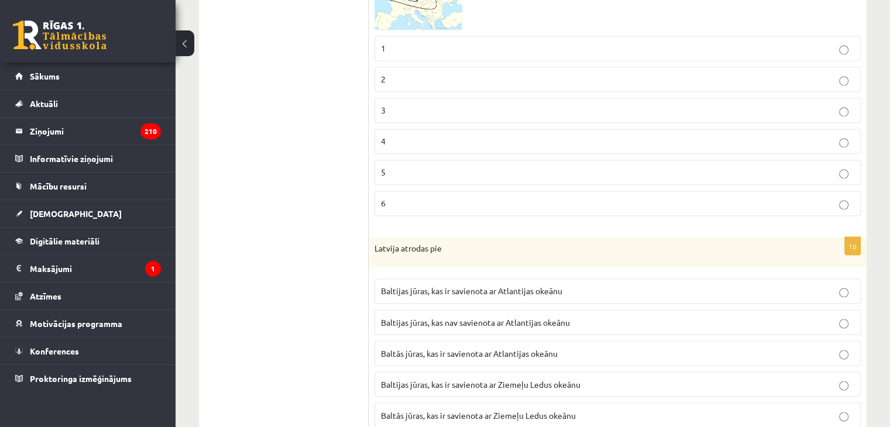
click at [416, 98] on label "3" at bounding box center [617, 110] width 486 height 25
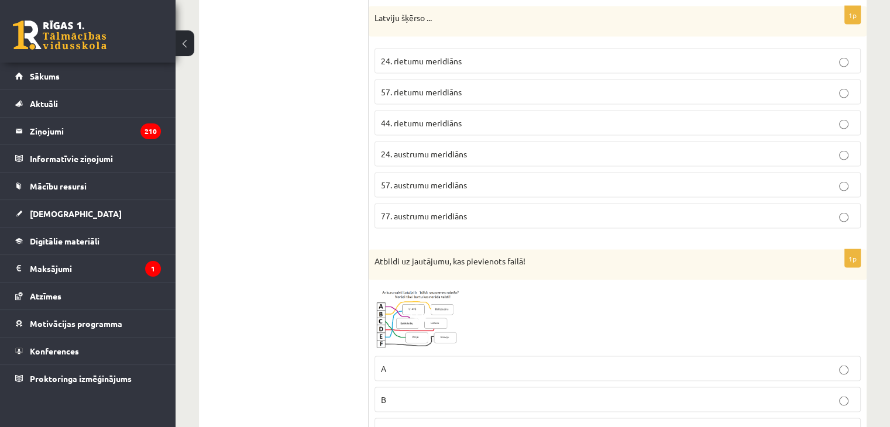
scroll to position [2339, 0]
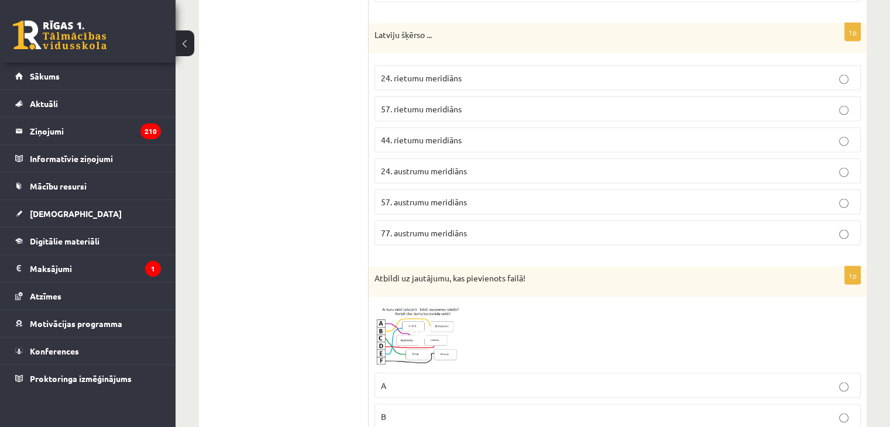
click at [473, 159] on label "24. austrumu meridiāns" at bounding box center [617, 171] width 486 height 25
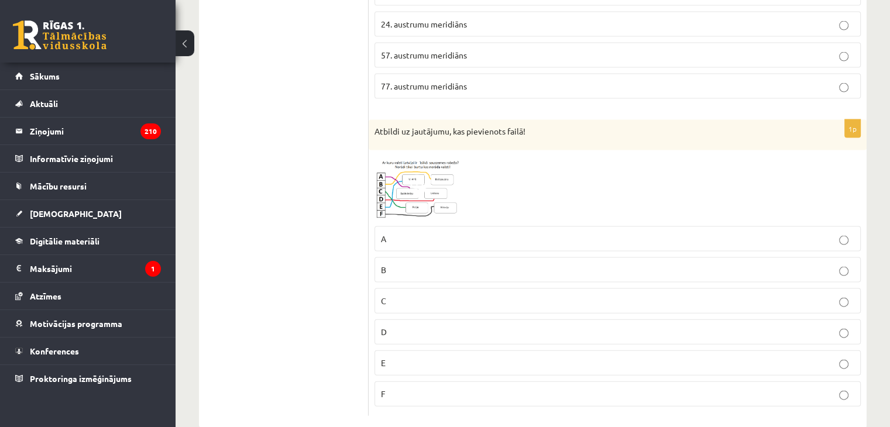
click at [453, 264] on p "B" at bounding box center [617, 270] width 473 height 12
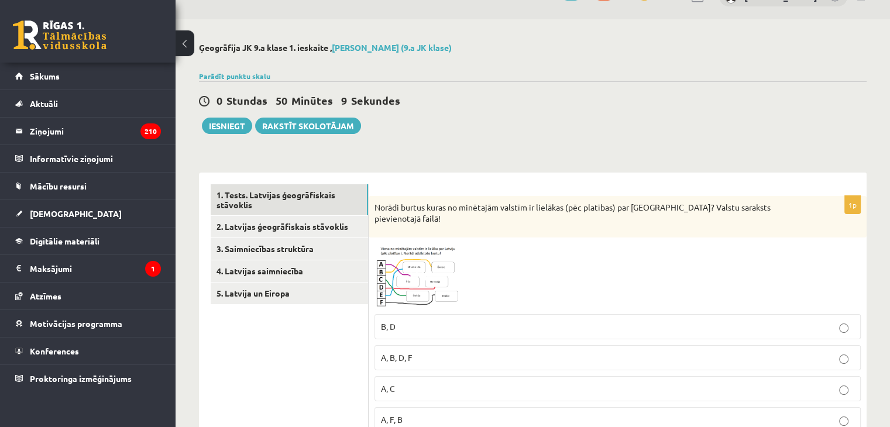
scroll to position [0, 0]
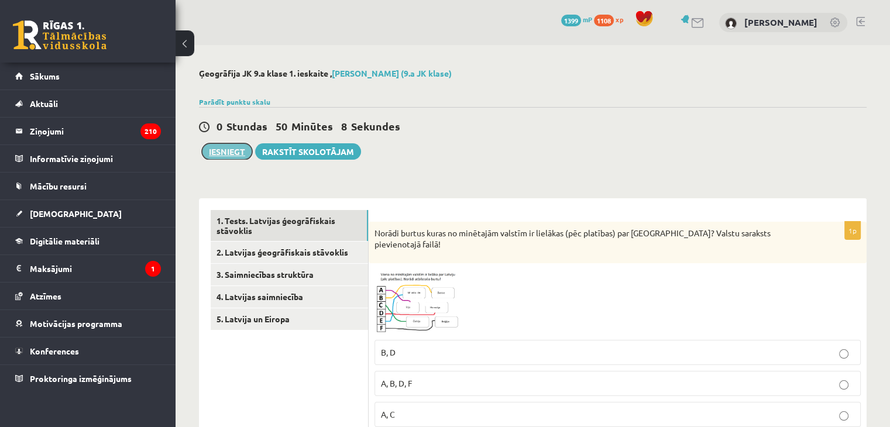
click at [244, 147] on button "Iesniegt" at bounding box center [227, 151] width 50 height 16
